Goal: Find specific page/section: Find specific page/section

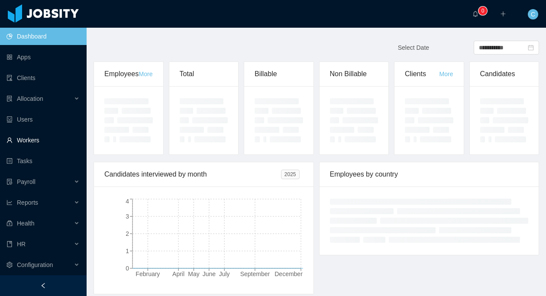
click at [41, 140] on link "Workers" at bounding box center [42, 140] width 73 height 17
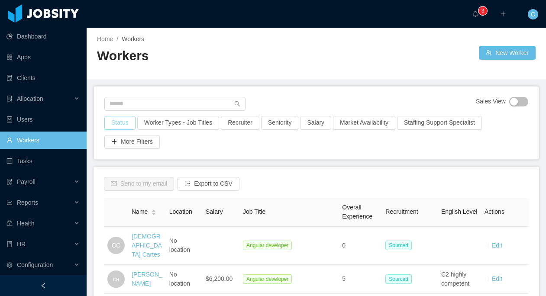
click at [115, 121] on button "Status" at bounding box center [119, 123] width 31 height 14
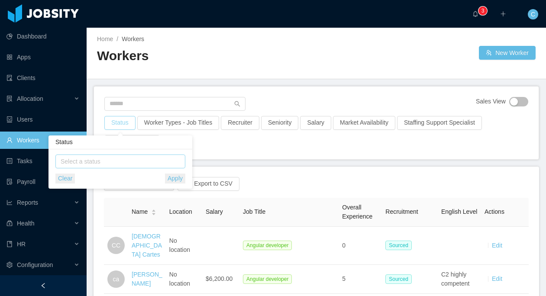
click at [123, 164] on div "Select a status" at bounding box center [119, 161] width 116 height 9
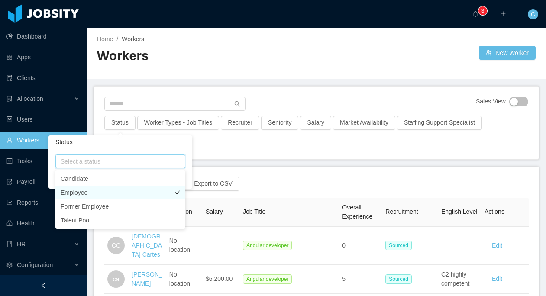
click at [97, 193] on li "Employee" at bounding box center [120, 193] width 130 height 14
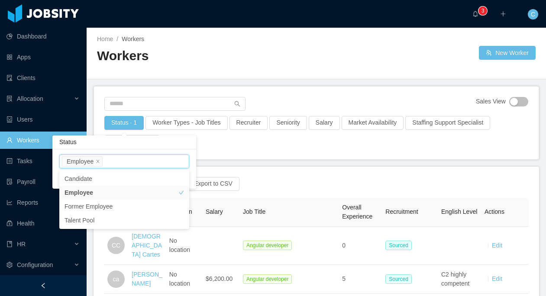
click at [274, 148] on main "Home / Workers / Workers New Worker Sales View Status · 1 Worker Types - Job Ti…" at bounding box center [316, 162] width 459 height 268
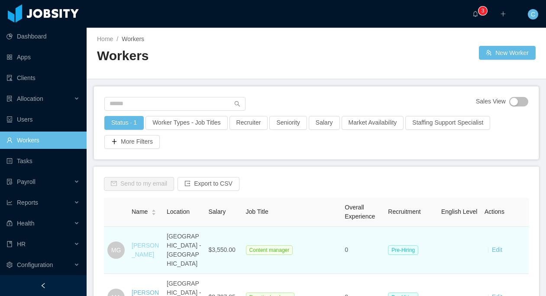
click at [145, 249] on link "[PERSON_NAME]" at bounding box center [145, 250] width 27 height 16
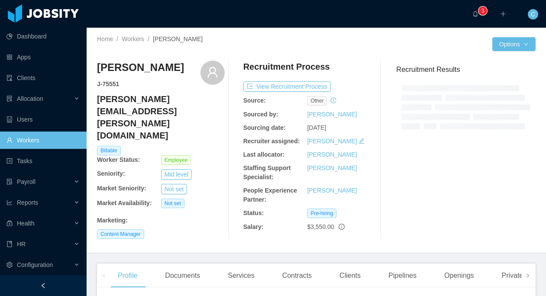
click at [529, 273] on icon "icon: right" at bounding box center [527, 275] width 4 height 4
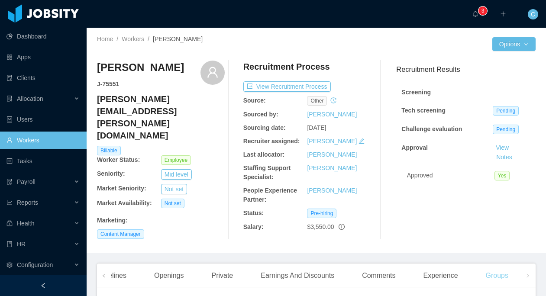
click at [500, 271] on div "Groups" at bounding box center [496, 275] width 36 height 24
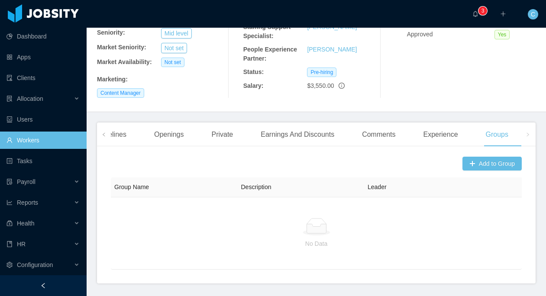
scroll to position [161, 0]
